Goal: Task Accomplishment & Management: Manage account settings

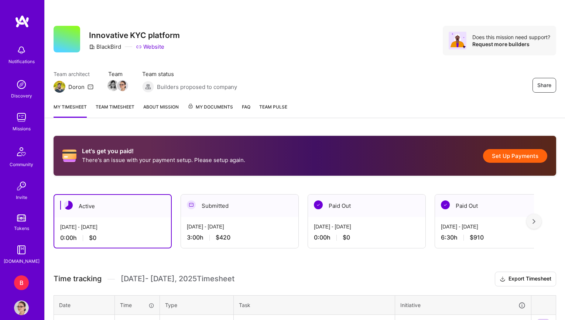
click at [516, 156] on button "Set Up Payments" at bounding box center [515, 156] width 64 height 14
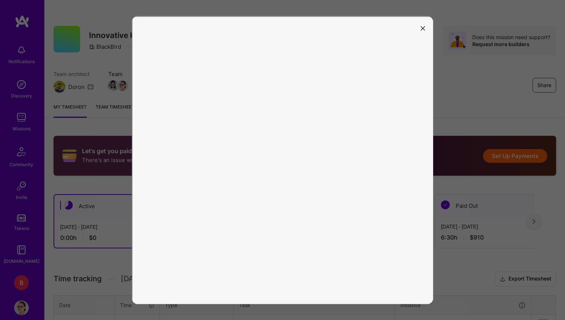
click at [495, 113] on div at bounding box center [282, 160] width 565 height 320
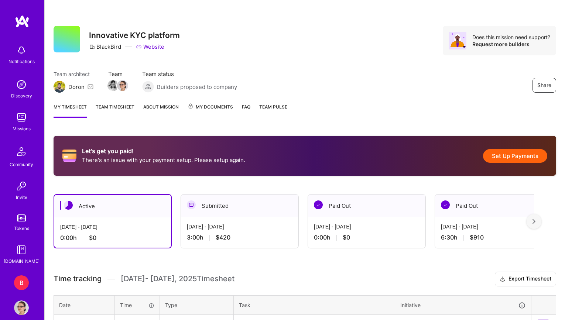
click at [516, 155] on button "Set Up Payments" at bounding box center [515, 156] width 64 height 14
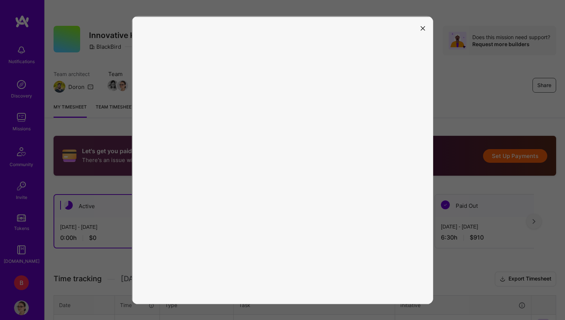
click at [422, 28] on icon "modal" at bounding box center [423, 28] width 4 height 4
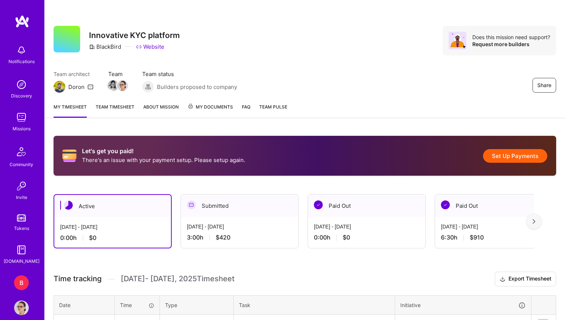
click at [544, 157] on button "Set Up Payments" at bounding box center [515, 156] width 64 height 14
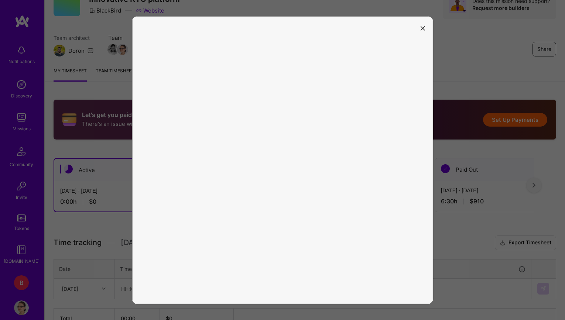
scroll to position [38, 0]
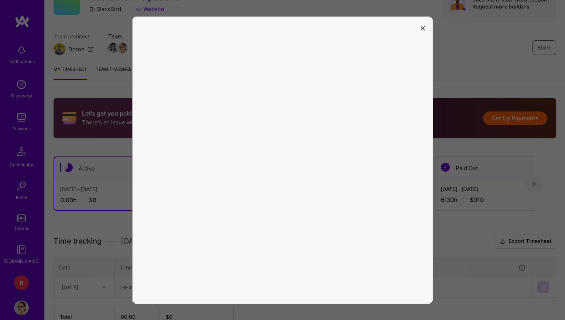
click at [425, 29] on icon "modal" at bounding box center [423, 28] width 4 height 4
